Goal: Information Seeking & Learning: Find specific page/section

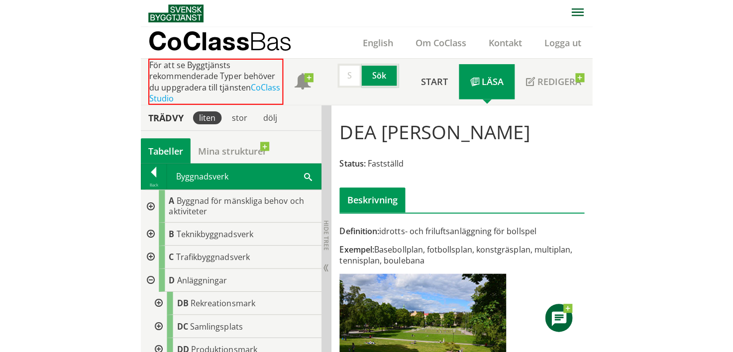
scroll to position [376, 0]
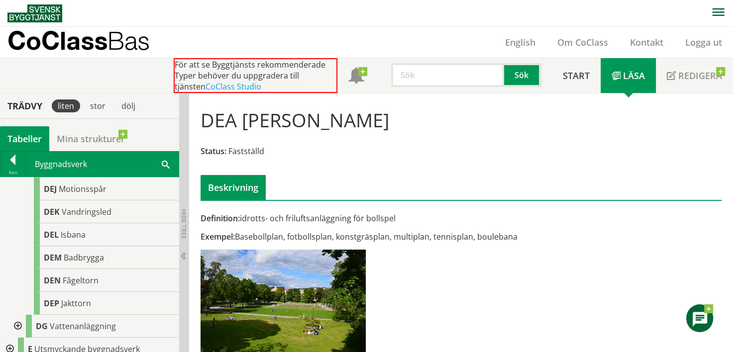
click at [444, 71] on input "text" at bounding box center [447, 75] width 113 height 24
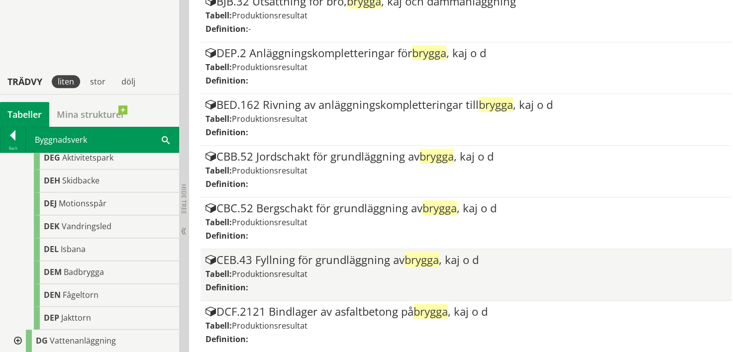
scroll to position [1003, 0]
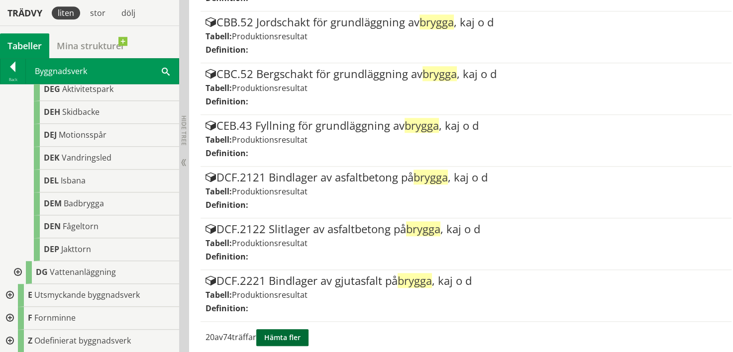
click at [273, 329] on button "Hämta fler" at bounding box center [282, 337] width 52 height 17
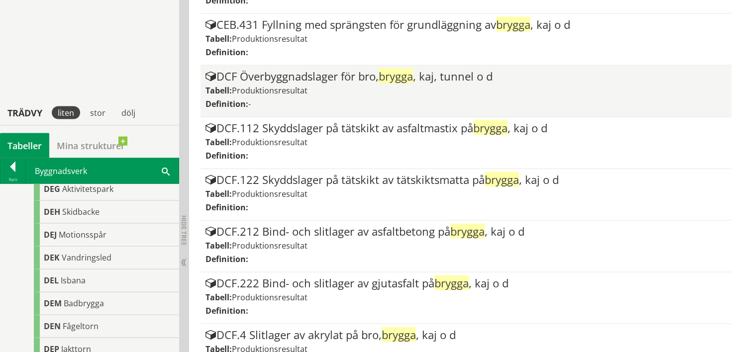
scroll to position [2033, 0]
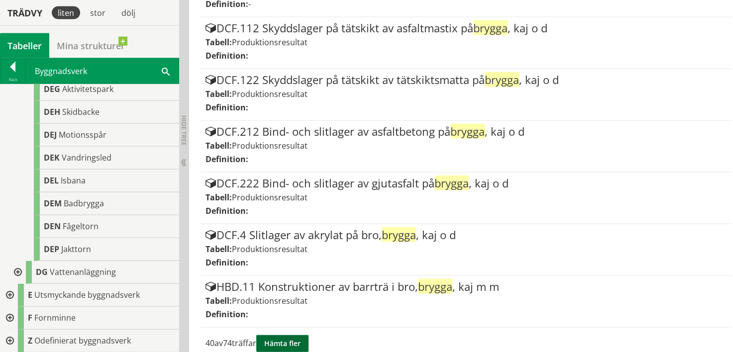
click at [282, 335] on button "Hämta fler" at bounding box center [282, 343] width 52 height 17
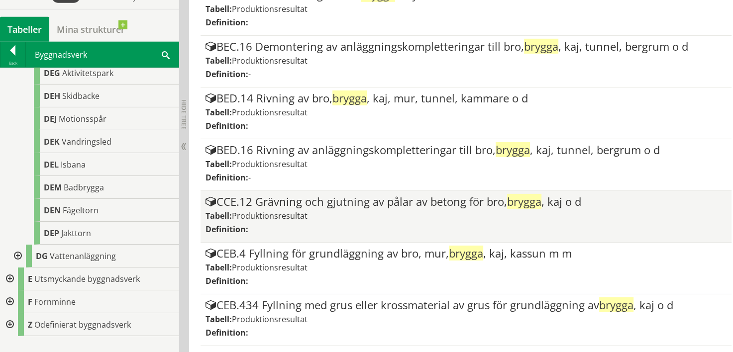
scroll to position [3062, 0]
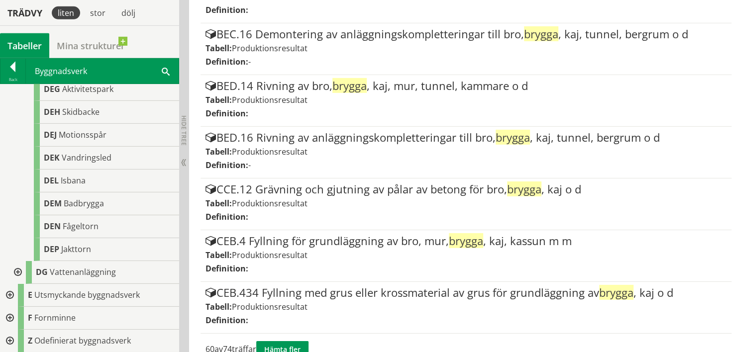
click at [295, 334] on div "60 av 74 träffar Hämta fler" at bounding box center [461, 350] width 521 height 32
click at [289, 341] on button "Hämta fler" at bounding box center [282, 349] width 52 height 17
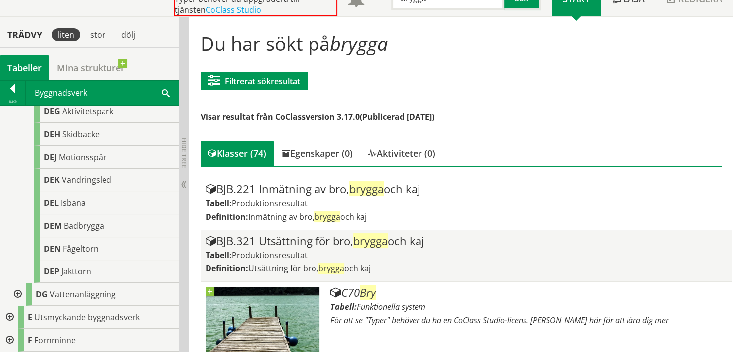
scroll to position [369, 0]
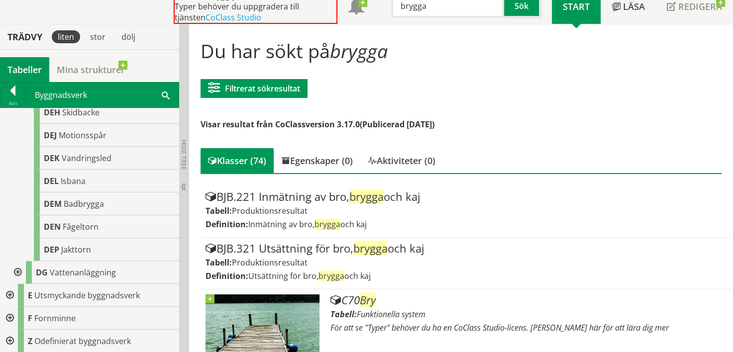
click at [447, 13] on input "brygga" at bounding box center [447, 6] width 113 height 24
type input "kaj"
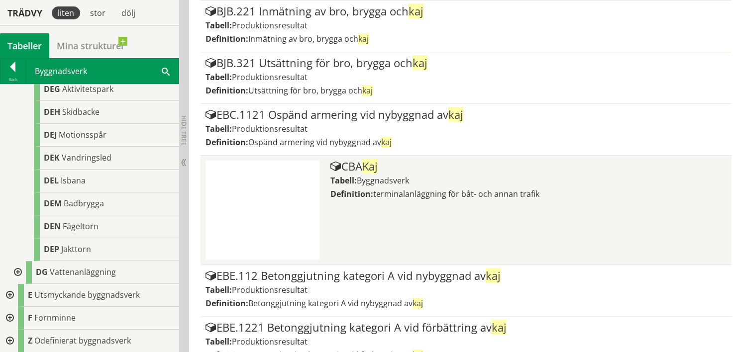
scroll to position [308, 0]
click at [362, 175] on span "Byggnadsverk" at bounding box center [383, 179] width 52 height 11
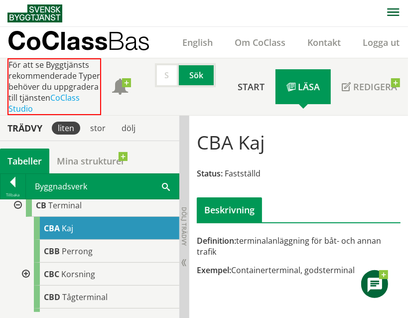
scroll to position [102, 0]
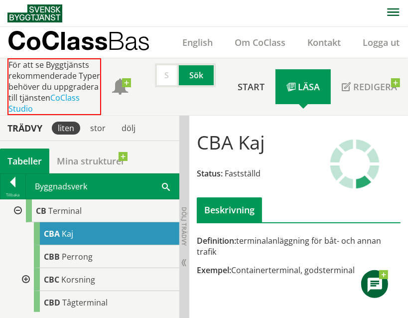
click at [221, 179] on span "Status:" at bounding box center [210, 173] width 26 height 11
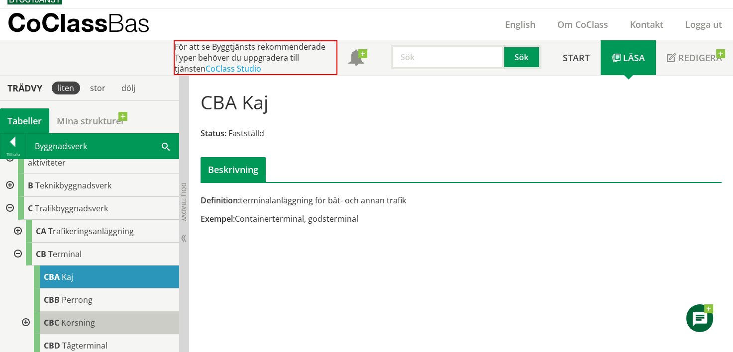
scroll to position [17, 0]
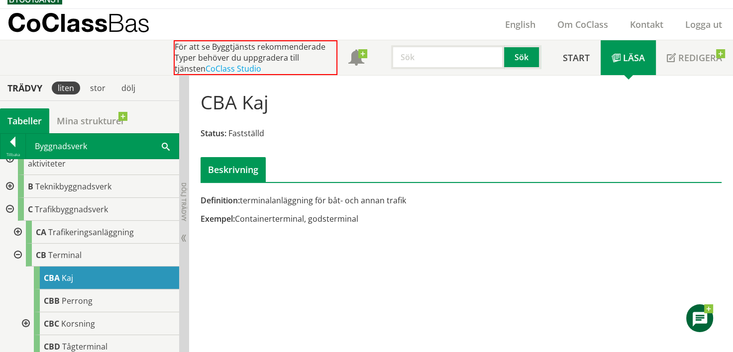
click at [414, 54] on input "text" at bounding box center [447, 57] width 113 height 24
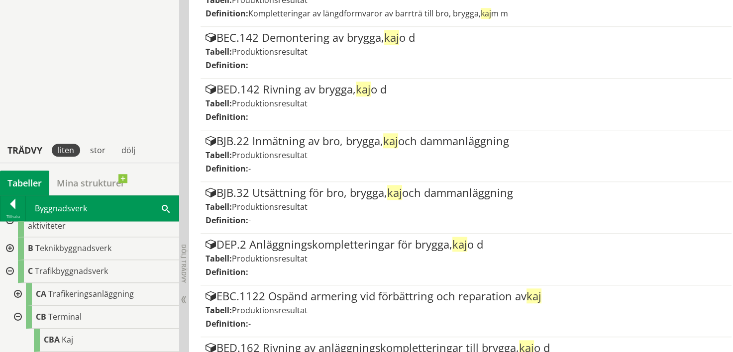
scroll to position [1026, 0]
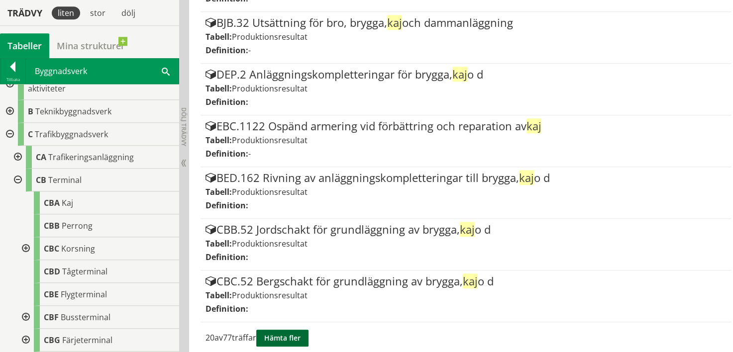
click at [295, 330] on button "Hämta fler" at bounding box center [282, 338] width 52 height 17
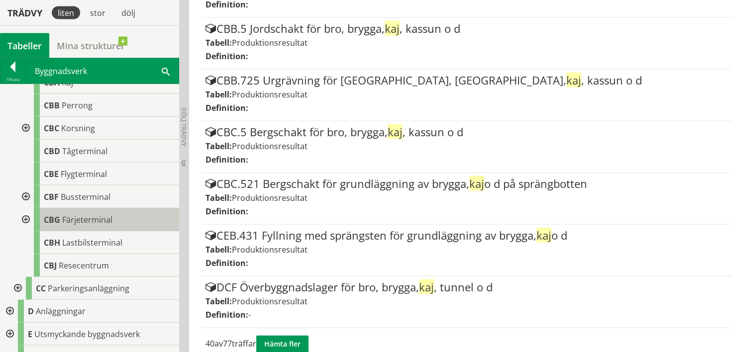
scroll to position [148, 0]
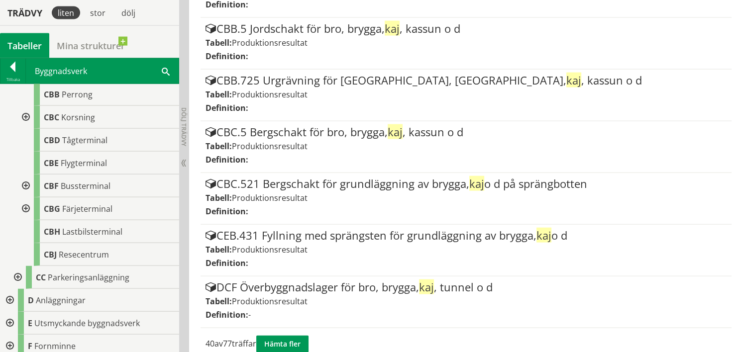
click at [29, 203] on div at bounding box center [25, 209] width 18 height 23
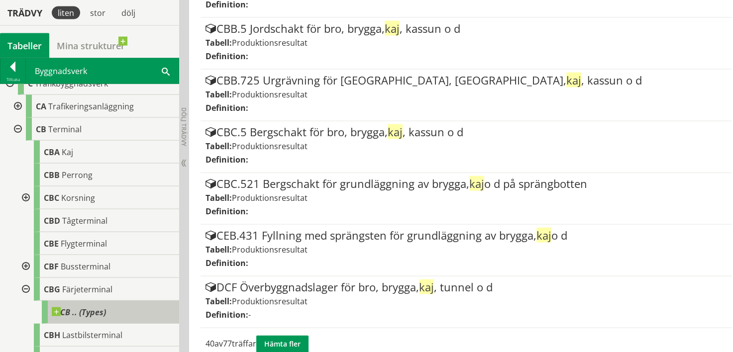
scroll to position [57, 0]
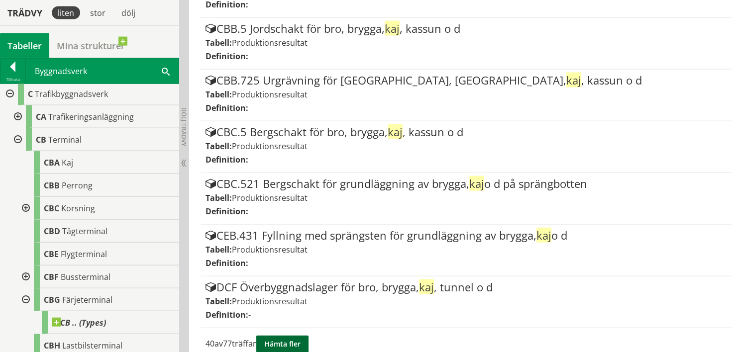
click at [305, 336] on button "Hämta fler" at bounding box center [282, 344] width 52 height 17
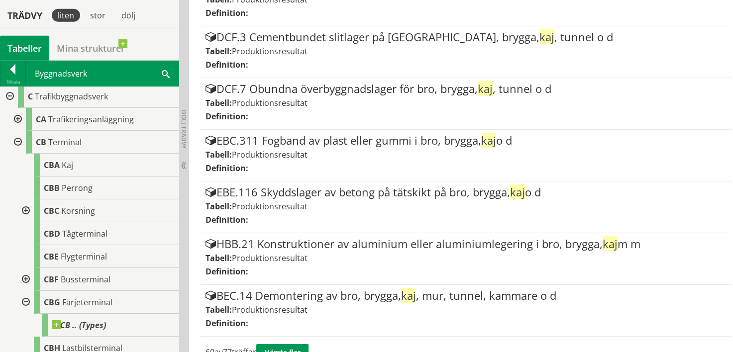
scroll to position [3084, 0]
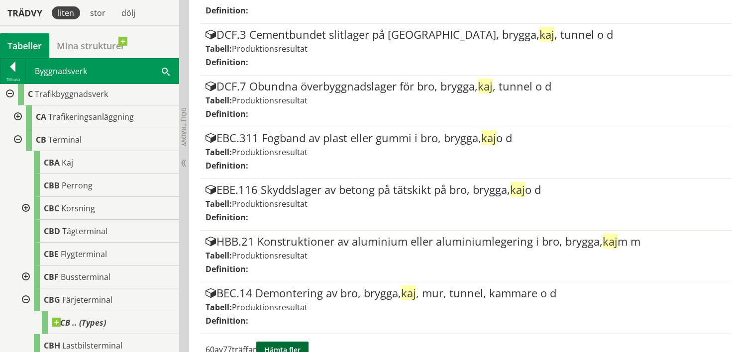
click at [290, 342] on button "Hämta fler" at bounding box center [282, 350] width 52 height 17
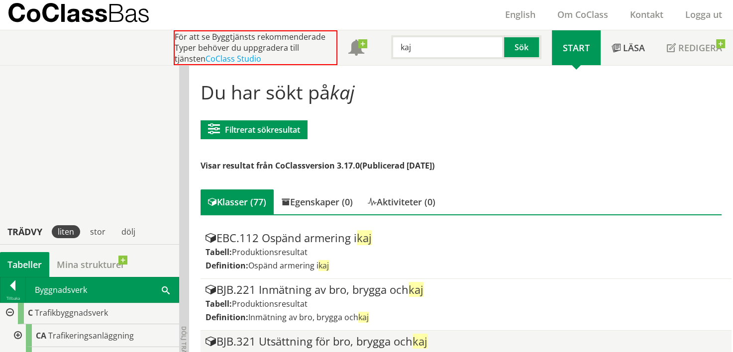
scroll to position [0, 0]
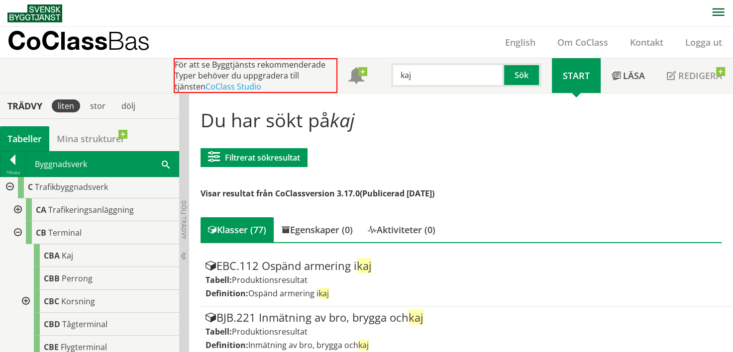
click at [430, 79] on input "kaj" at bounding box center [447, 75] width 113 height 24
type input "båt"
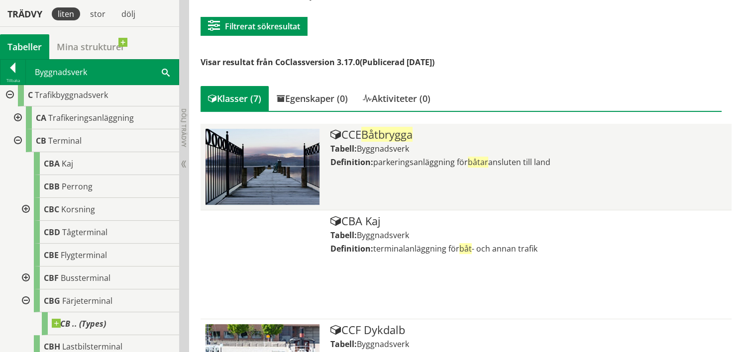
scroll to position [132, 0]
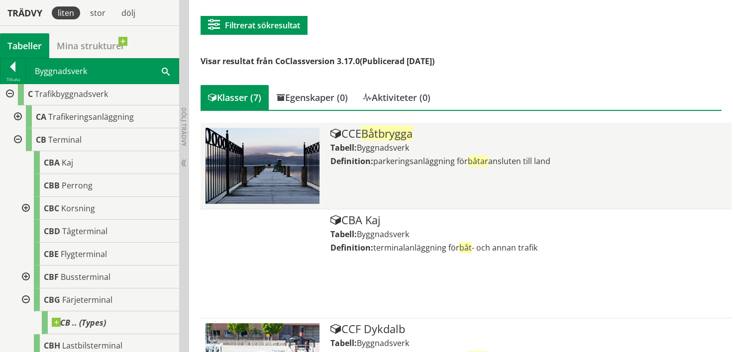
click at [376, 157] on span "parkeringsanläggning för båtar ansluten till land" at bounding box center [461, 161] width 177 height 11
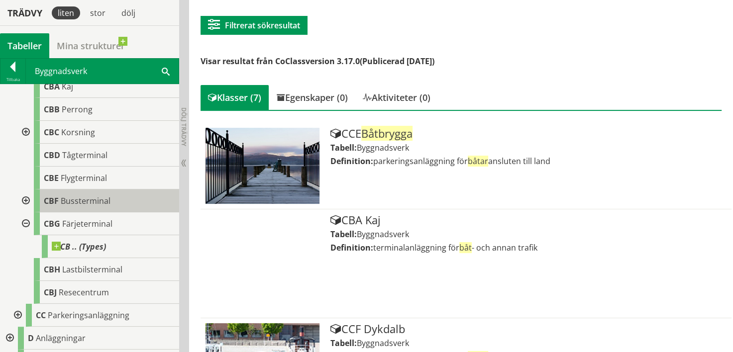
scroll to position [199, 0]
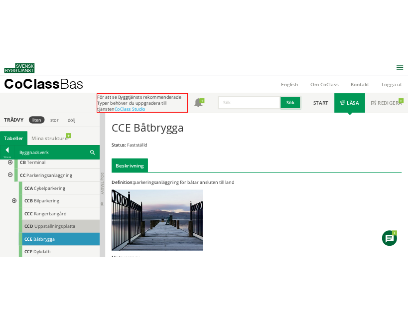
scroll to position [108, 0]
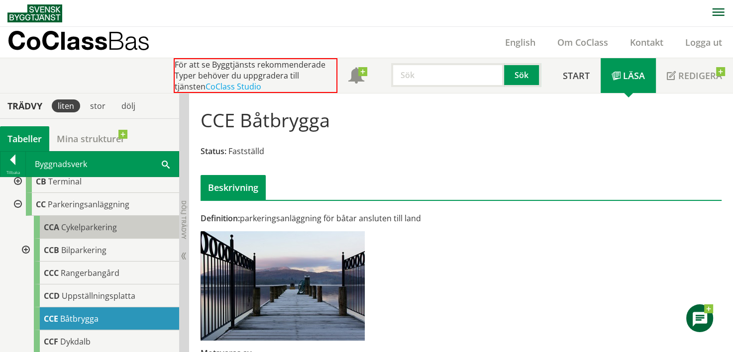
click at [108, 233] on div "CCA Cykelparkering" at bounding box center [106, 227] width 145 height 23
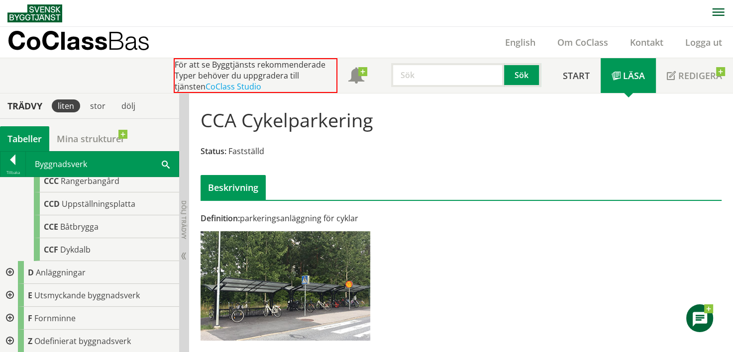
scroll to position [201, 0]
click at [424, 68] on input "text" at bounding box center [447, 75] width 113 height 24
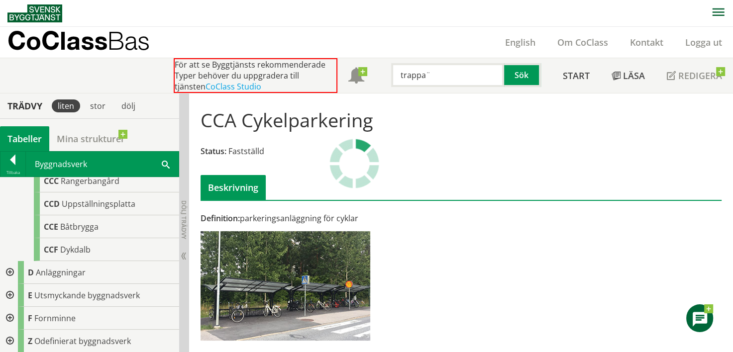
click at [447, 79] on input "trappa¨" at bounding box center [447, 75] width 113 height 24
type input "trappa"
click at [442, 77] on input "trappa" at bounding box center [447, 75] width 113 height 24
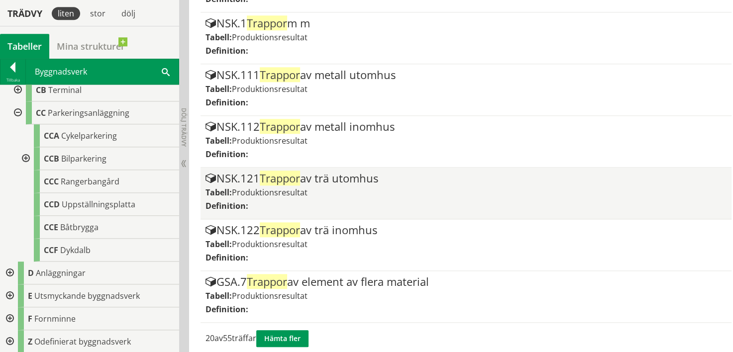
scroll to position [968, 0]
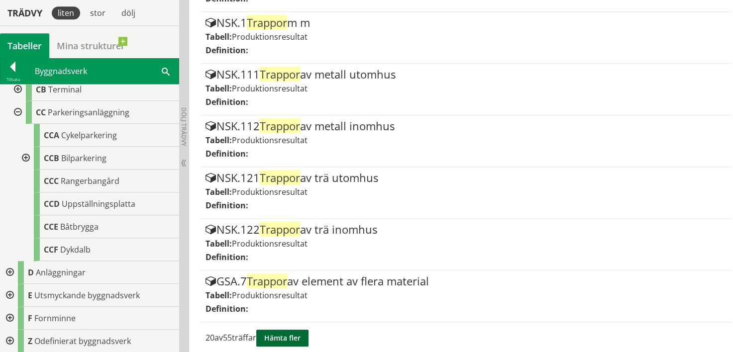
click at [273, 330] on button "Hämta fler" at bounding box center [282, 338] width 52 height 17
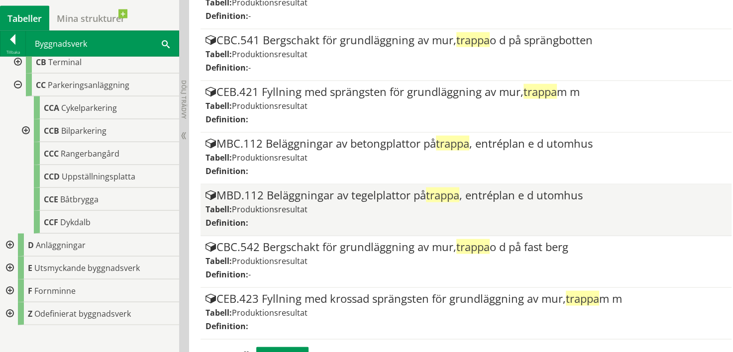
scroll to position [2033, 0]
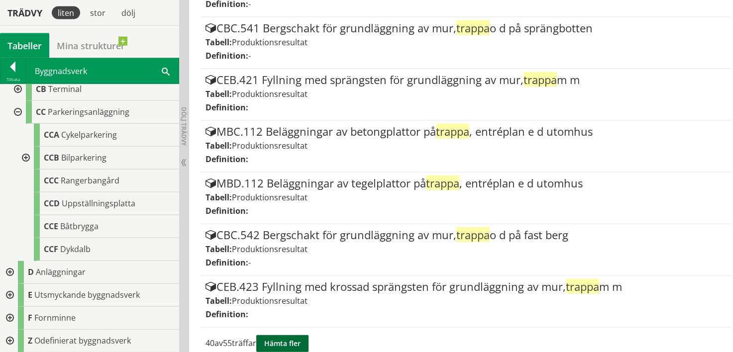
click at [288, 335] on button "Hämta fler" at bounding box center [282, 343] width 52 height 17
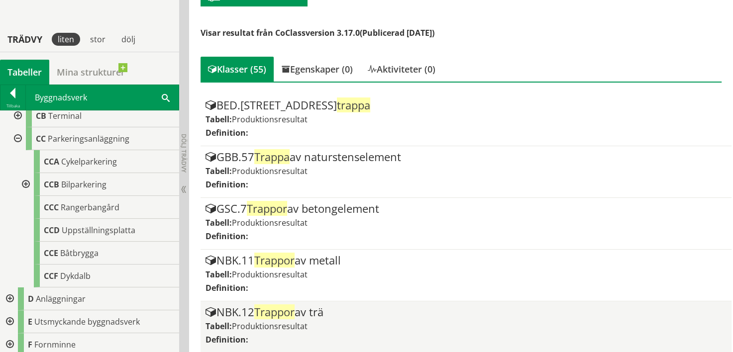
scroll to position [211, 0]
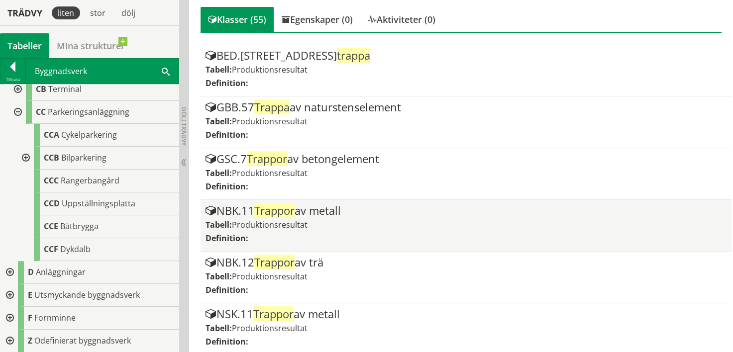
drag, startPoint x: 347, startPoint y: 215, endPoint x: 343, endPoint y: 226, distance: 11.4
click at [343, 226] on div "Tabell: Produktionsresultat" at bounding box center [466, 224] width 521 height 11
click at [358, 223] on div "Tabell: Produktionsresultat" at bounding box center [466, 224] width 521 height 11
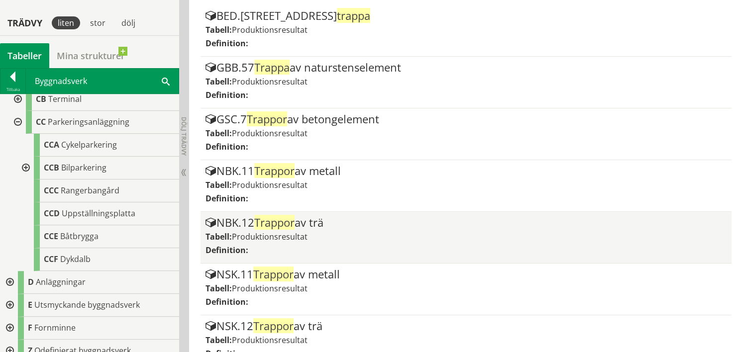
scroll to position [260, 0]
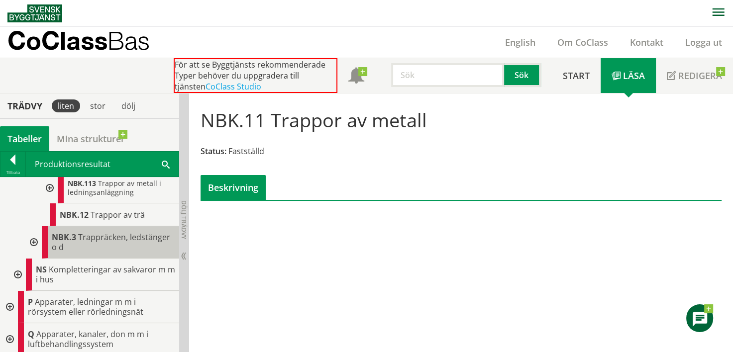
scroll to position [697, 0]
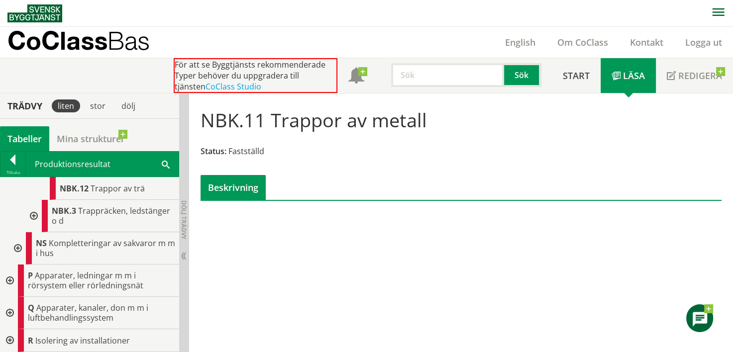
click at [21, 252] on div at bounding box center [17, 248] width 18 height 32
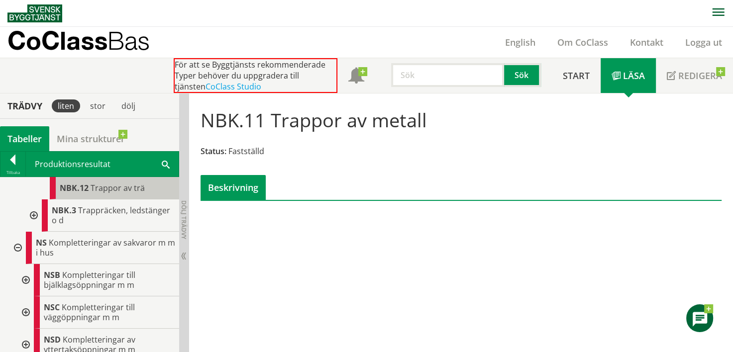
scroll to position [647, 0]
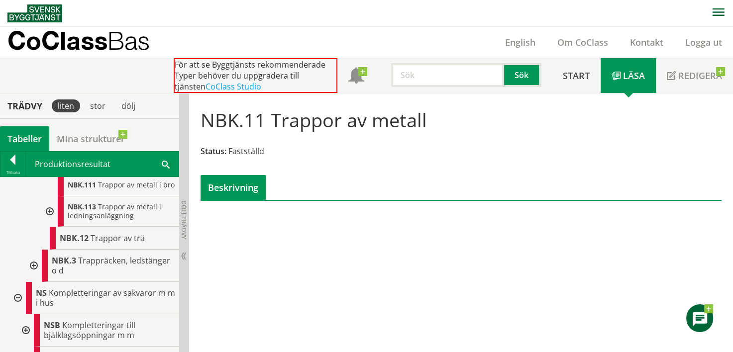
click at [20, 301] on div at bounding box center [17, 298] width 18 height 32
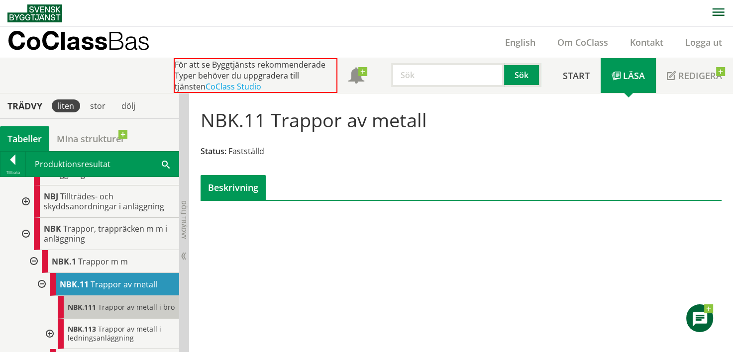
scroll to position [547, 0]
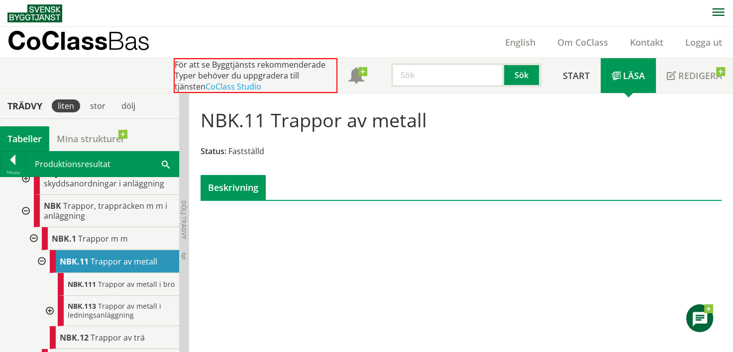
click at [40, 256] on div at bounding box center [41, 261] width 18 height 23
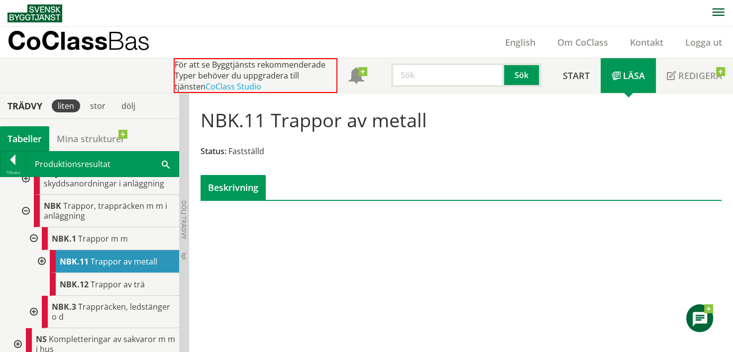
click at [42, 257] on div at bounding box center [41, 261] width 18 height 23
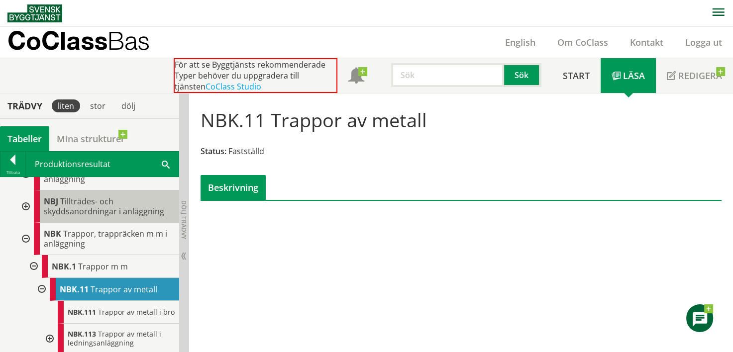
scroll to position [498, 0]
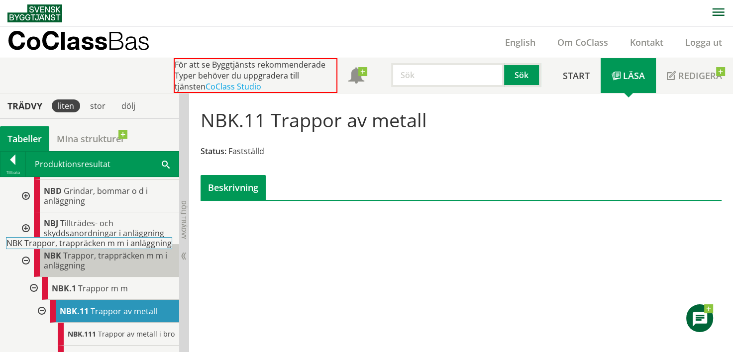
drag, startPoint x: 87, startPoint y: 263, endPoint x: 75, endPoint y: 257, distance: 13.1
click at [75, 257] on div "NBK Trappor, trappräcken m m i anläggning" at bounding box center [106, 261] width 145 height 32
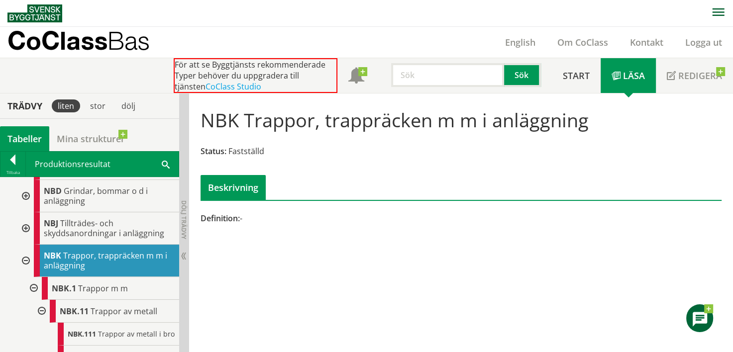
drag, startPoint x: 580, startPoint y: 122, endPoint x: 376, endPoint y: 107, distance: 204.1
click at [376, 109] on h1 "NBK Trappor, trappräcken m m i anläggning" at bounding box center [395, 120] width 388 height 22
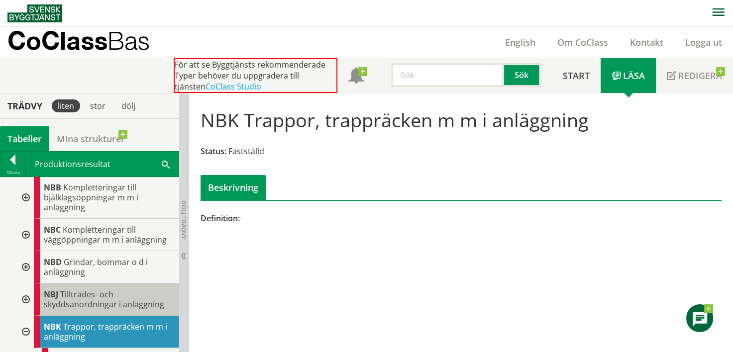
scroll to position [448, 0]
